Goal: Task Accomplishment & Management: Use online tool/utility

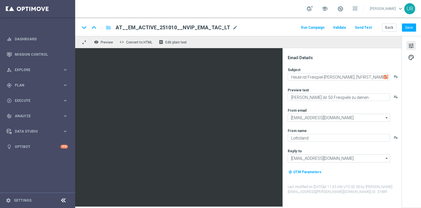
click at [366, 28] on button "Send Test" at bounding box center [363, 28] width 19 height 8
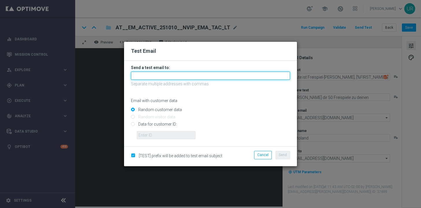
click at [211, 76] on input "text" at bounding box center [210, 75] width 159 height 8
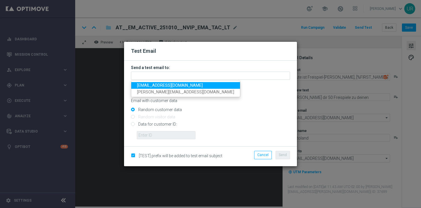
click at [155, 85] on span "[EMAIL_ADDRESS][DOMAIN_NAME]" at bounding box center [170, 85] width 66 height 5
type input "[EMAIL_ADDRESS][DOMAIN_NAME]"
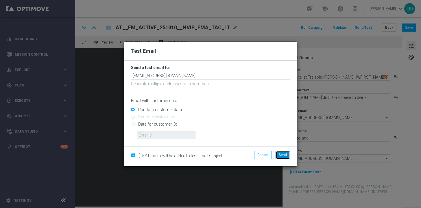
click at [285, 157] on span "Send" at bounding box center [283, 155] width 8 height 4
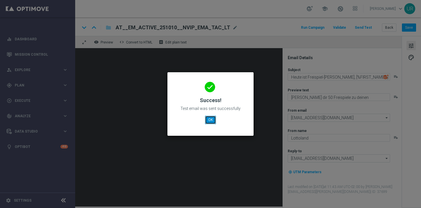
click at [211, 120] on button "OK" at bounding box center [210, 119] width 11 height 8
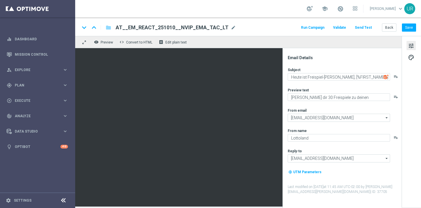
click at [366, 27] on button "Send Test" at bounding box center [363, 28] width 19 height 8
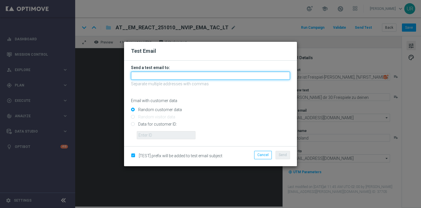
click at [230, 75] on input "text" at bounding box center [210, 75] width 159 height 8
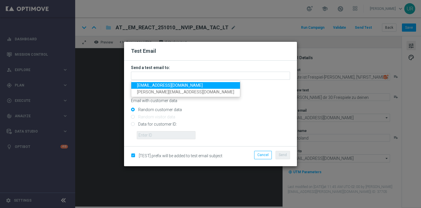
click at [156, 83] on span "[EMAIL_ADDRESS][DOMAIN_NAME]" at bounding box center [170, 85] width 66 height 5
type input "[EMAIL_ADDRESS][DOMAIN_NAME]"
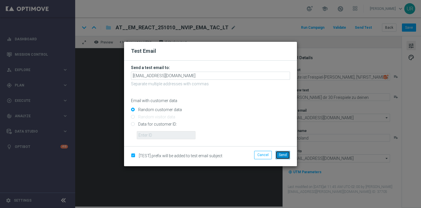
click at [287, 155] on span "Send" at bounding box center [283, 155] width 8 height 4
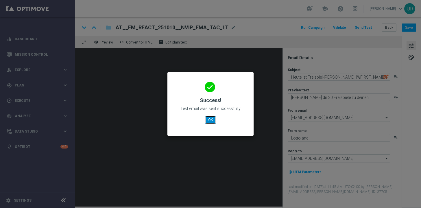
click at [212, 119] on button "OK" at bounding box center [210, 119] width 11 height 8
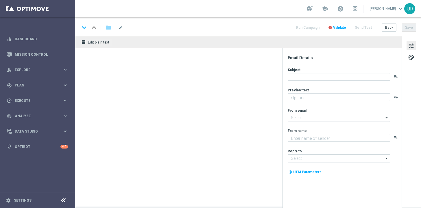
type textarea "Schnapp dir 30 Freispiele zu deinen EuroMillionen."
type textarea "Lottoland"
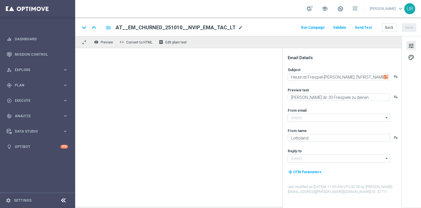
type input "[EMAIL_ADDRESS][DOMAIN_NAME]"
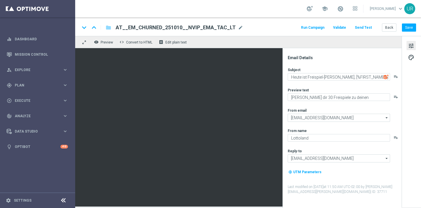
click at [364, 26] on button "Send Test" at bounding box center [363, 28] width 19 height 8
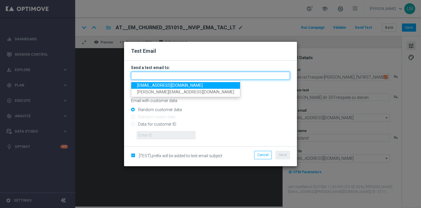
click at [214, 75] on input "text" at bounding box center [210, 75] width 159 height 8
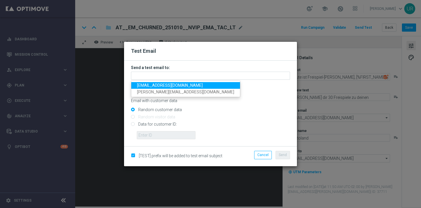
click at [151, 85] on span "[EMAIL_ADDRESS][DOMAIN_NAME]" at bounding box center [170, 85] width 66 height 5
type input "[EMAIL_ADDRESS][DOMAIN_NAME]"
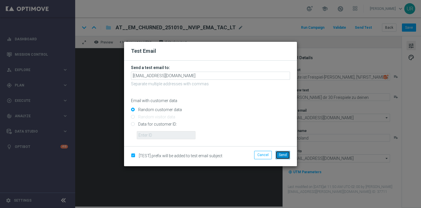
click at [280, 153] on span "Send" at bounding box center [283, 155] width 8 height 4
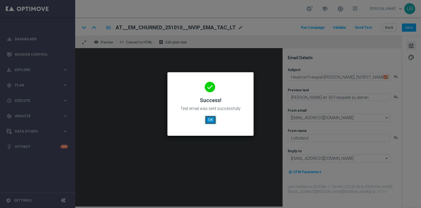
click at [210, 123] on button "OK" at bounding box center [210, 119] width 11 height 8
